Goal: Task Accomplishment & Management: Use online tool/utility

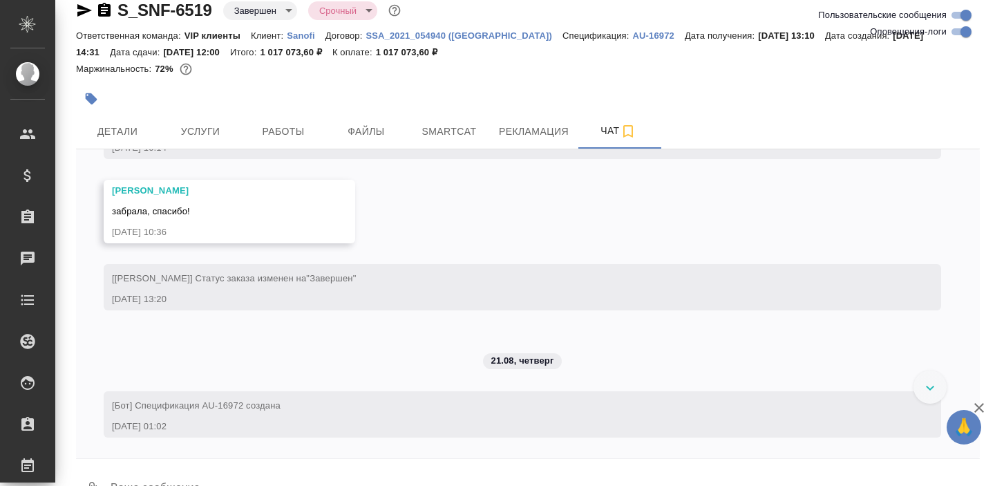
scroll to position [35117, 0]
click at [138, 128] on span "Детали" at bounding box center [117, 131] width 66 height 17
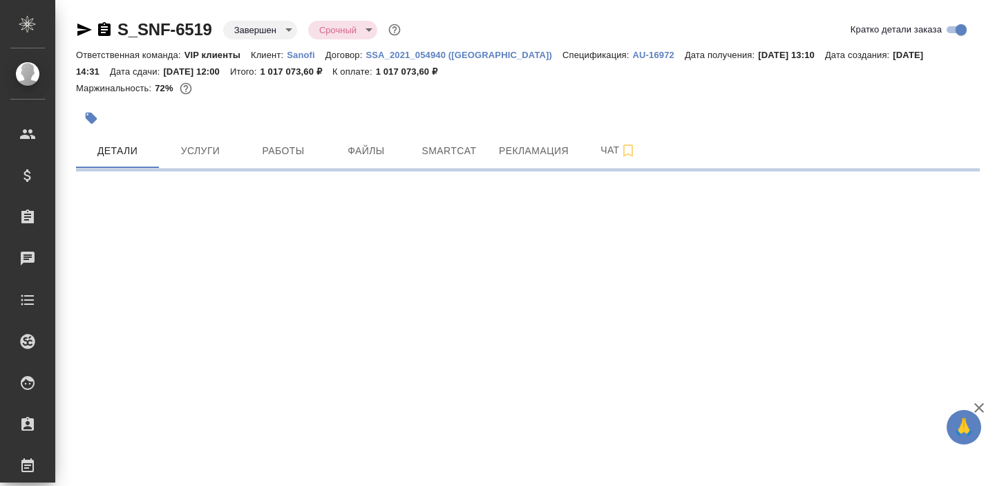
select select "RU"
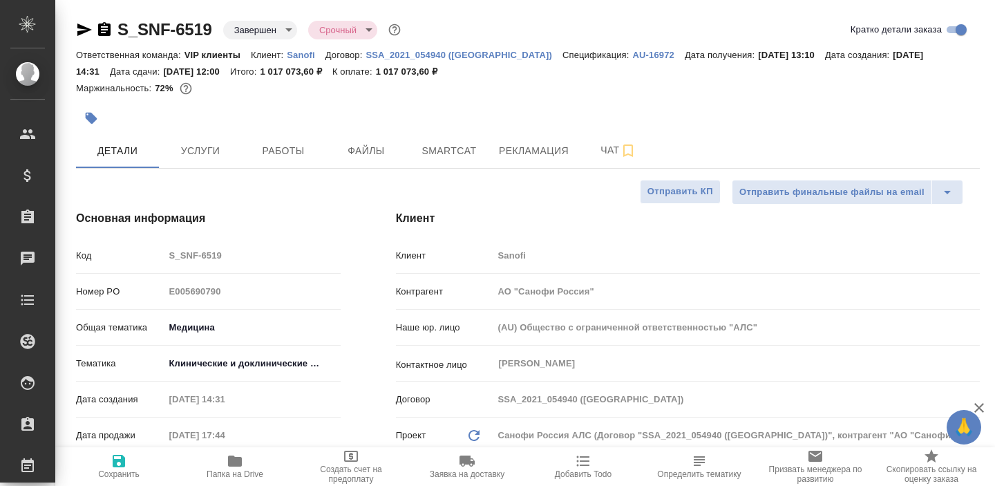
type textarea "x"
type input "Горшкова Валентина"
type input "Комаров Роман"
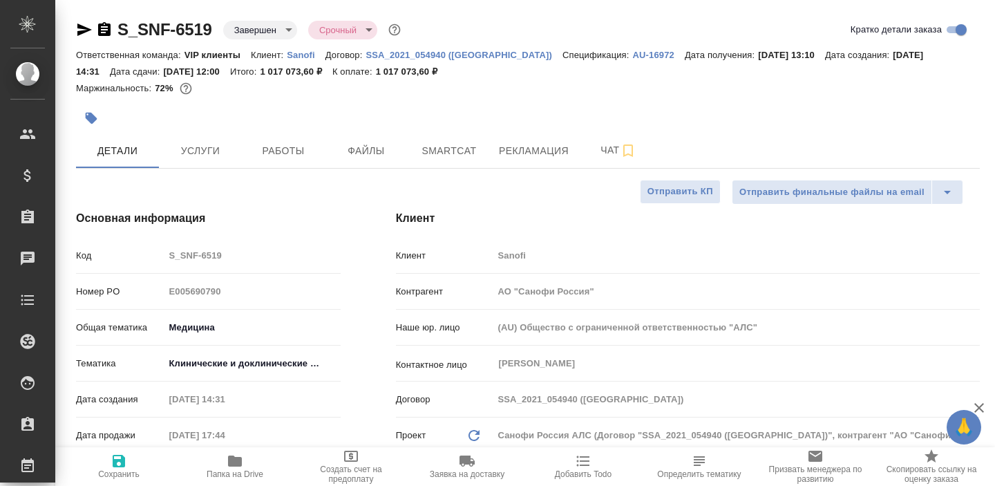
scroll to position [17, 0]
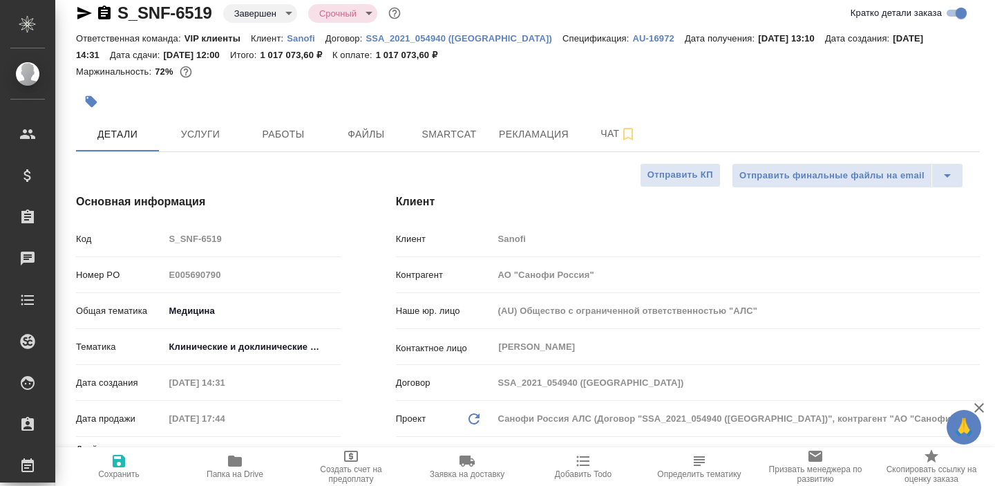
click at [234, 470] on span "Папка на Drive" at bounding box center [234, 474] width 57 height 10
type textarea "x"
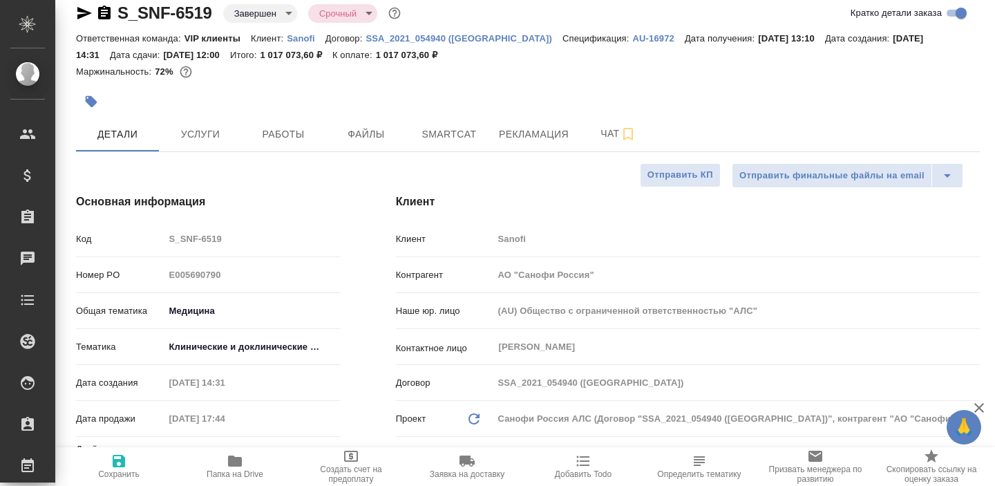
type textarea "x"
click at [423, 140] on span "Smartcat" at bounding box center [449, 134] width 66 height 17
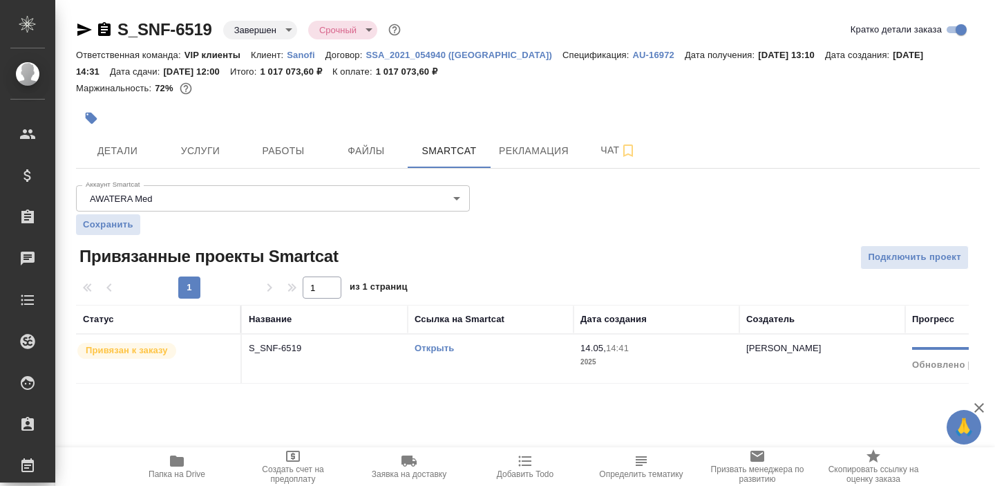
click at [173, 356] on span "Привязан к заказу" at bounding box center [126, 350] width 99 height 14
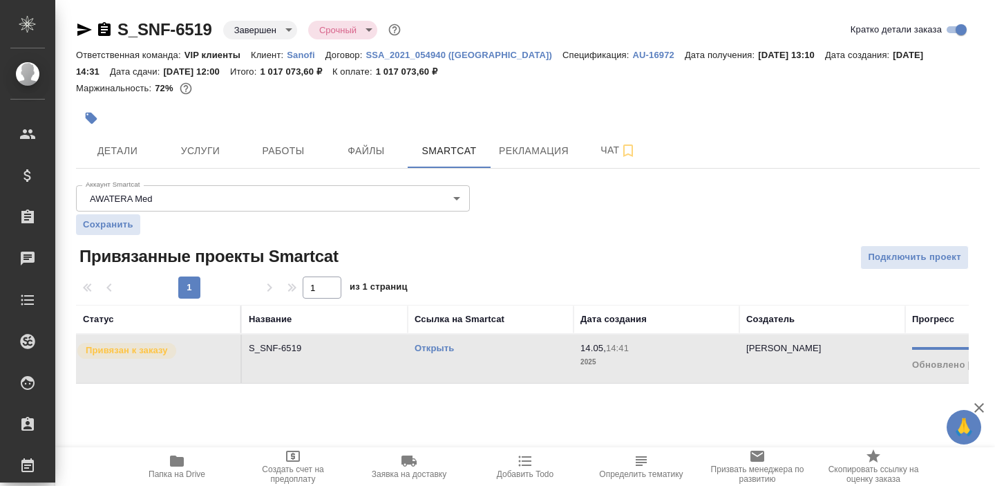
click at [175, 465] on icon "button" at bounding box center [177, 460] width 14 height 11
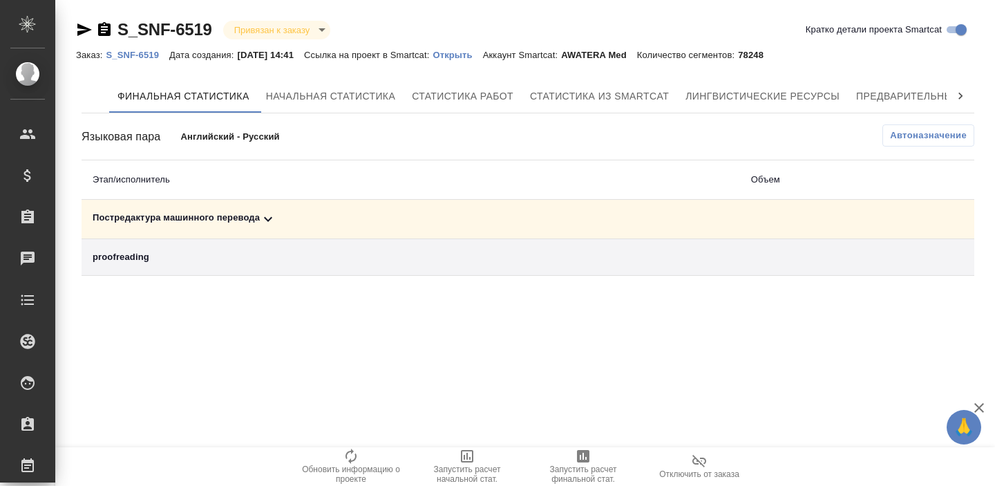
click at [263, 218] on icon at bounding box center [268, 219] width 17 height 17
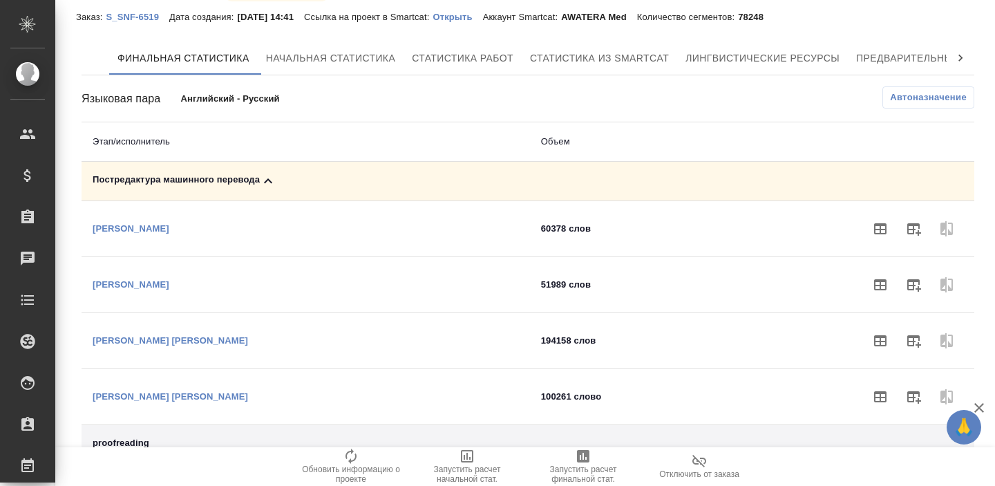
scroll to position [35, 0]
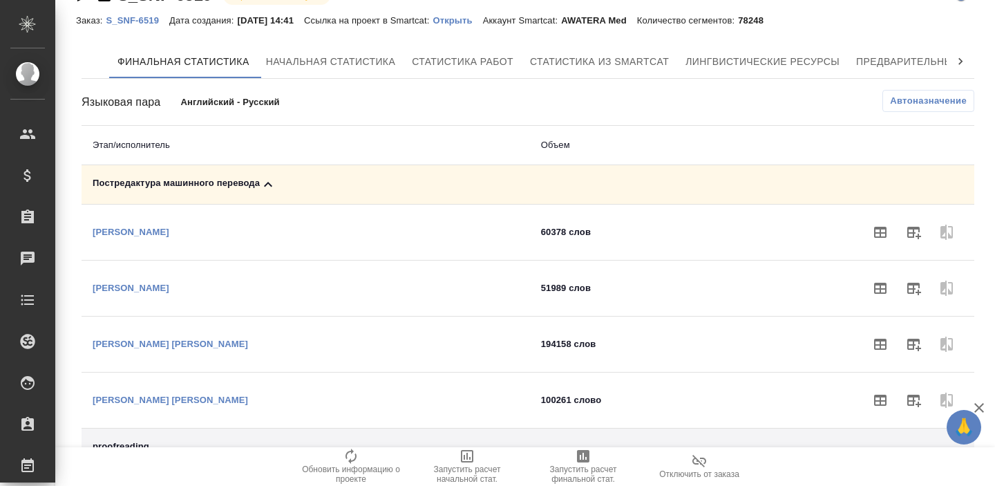
click at [267, 190] on icon at bounding box center [268, 184] width 17 height 17
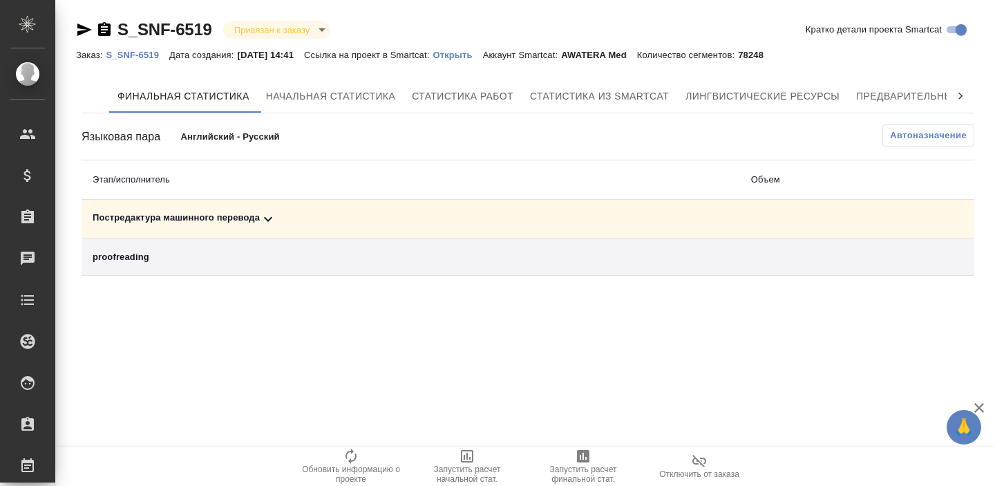
scroll to position [0, 0]
click at [883, 99] on span "Предварительный перевод" at bounding box center [933, 96] width 155 height 17
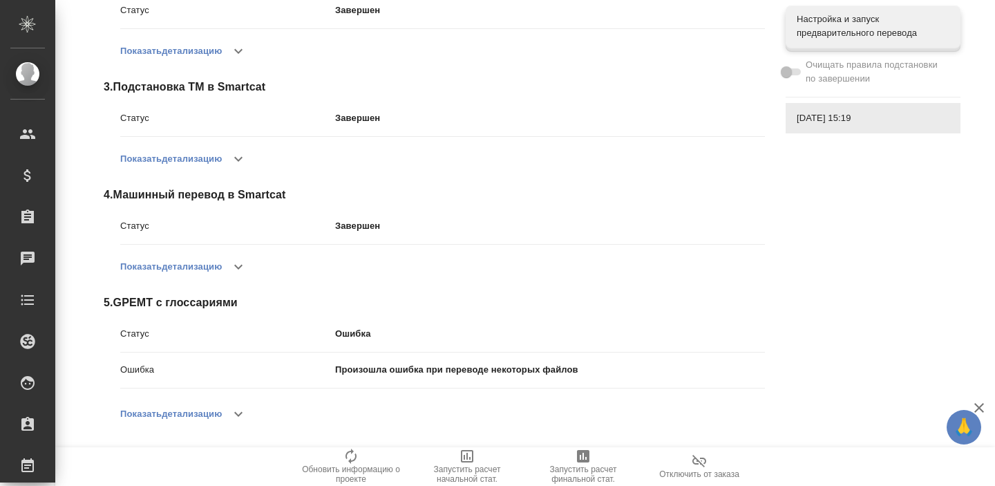
scroll to position [418, 0]
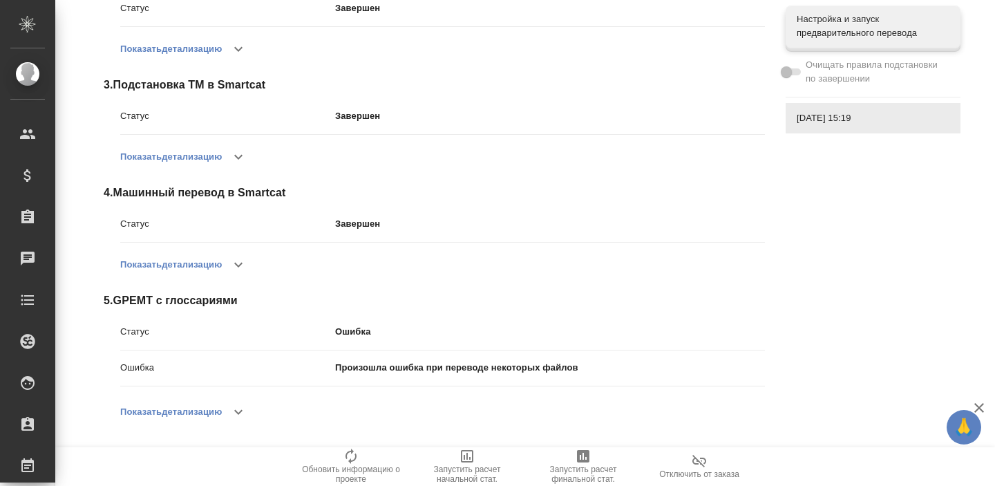
click at [243, 405] on icon "button" at bounding box center [238, 411] width 17 height 17
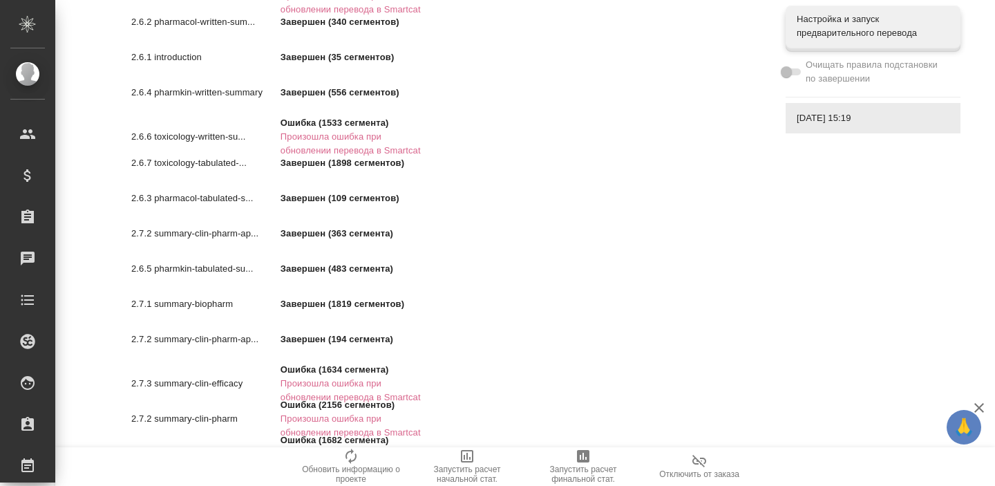
scroll to position [1042, 0]
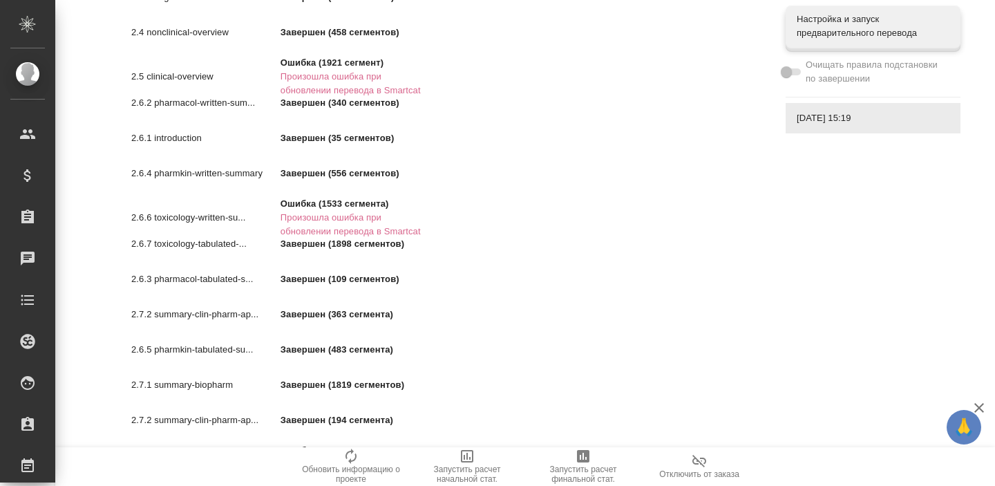
click at [333, 229] on li "2.6.7 toxicology-tabulated-... Завершен (1898 сегментов)" at bounding box center [310, 244] width 380 height 35
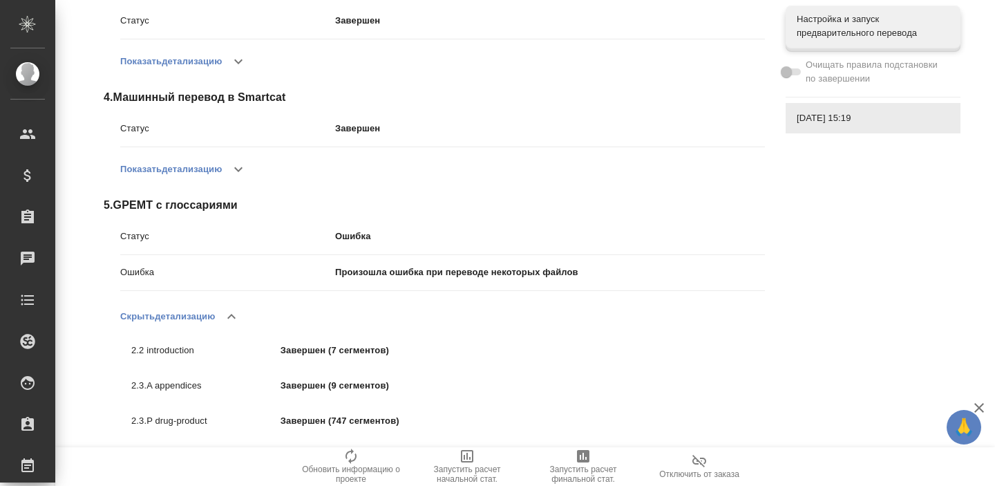
scroll to position [0, 0]
